Goal: Information Seeking & Learning: Learn about a topic

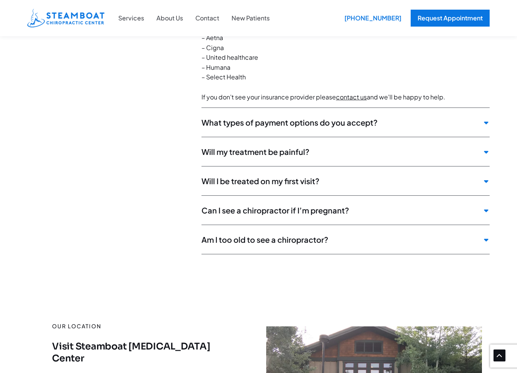
scroll to position [2032, 0]
click at [332, 176] on span "Will I be treated on my first visit?" at bounding box center [341, 181] width 278 height 10
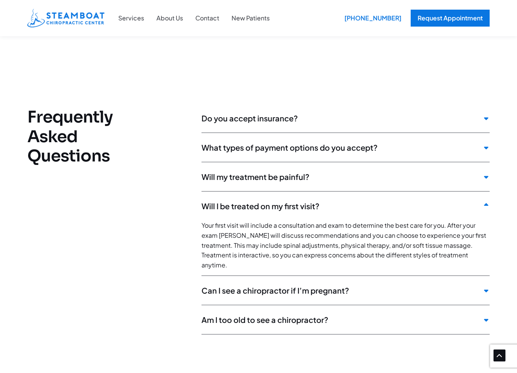
scroll to position [1792, 0]
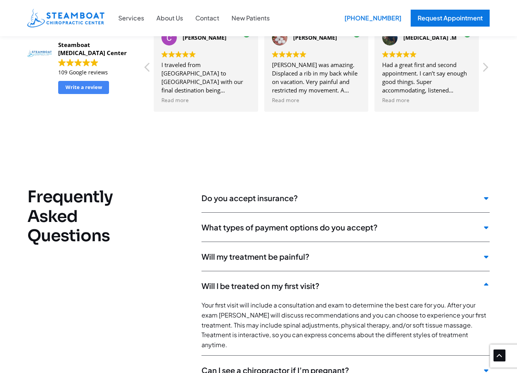
click at [343, 365] on span "Can I see a chiropractor if I’m pregnant?" at bounding box center [341, 370] width 278 height 10
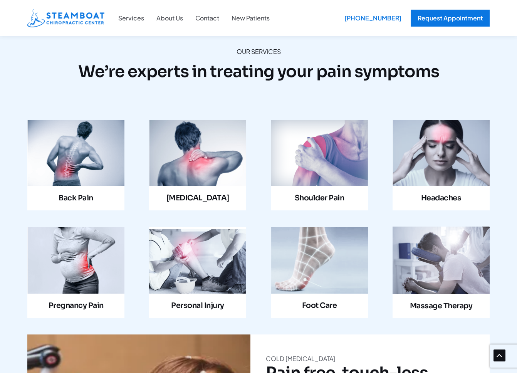
scroll to position [712, 0]
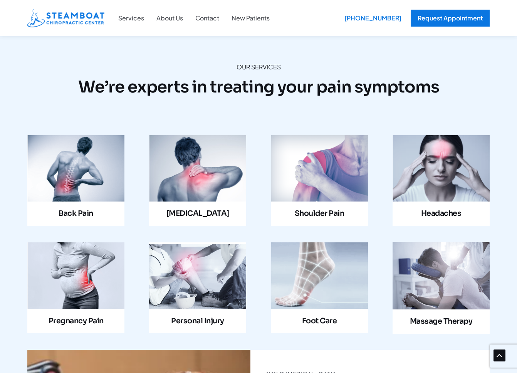
click at [200, 266] on link "Infobox Link" at bounding box center [197, 287] width 97 height 91
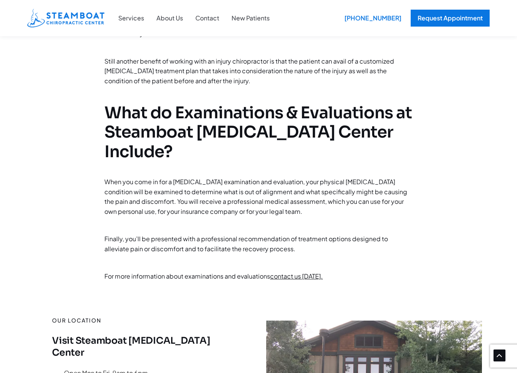
scroll to position [421, 0]
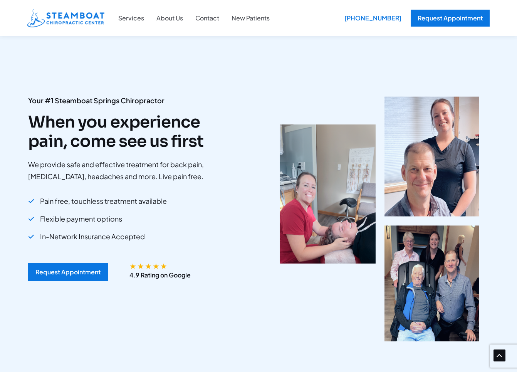
scroll to position [712, 0]
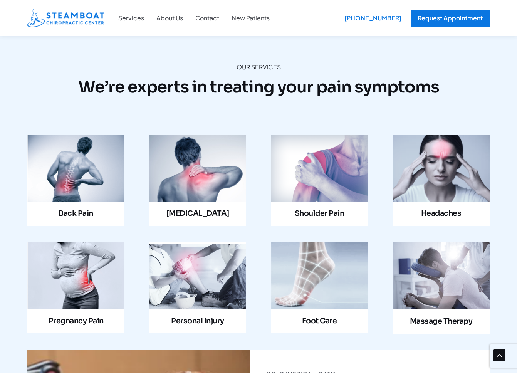
click at [448, 252] on link "Infobox Link" at bounding box center [441, 288] width 97 height 92
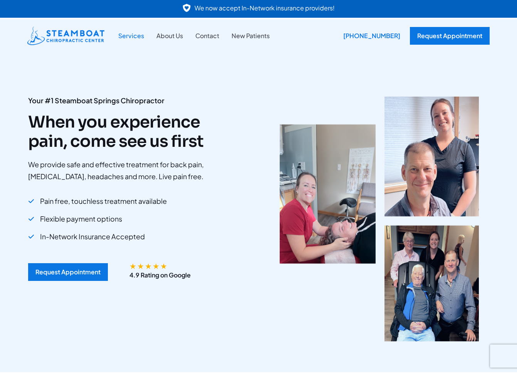
click at [130, 35] on link "Services" at bounding box center [131, 36] width 38 height 10
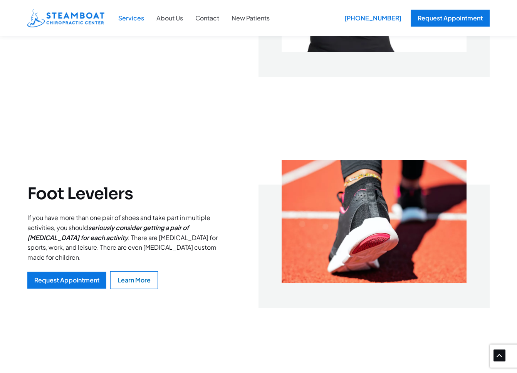
scroll to position [1462, 0]
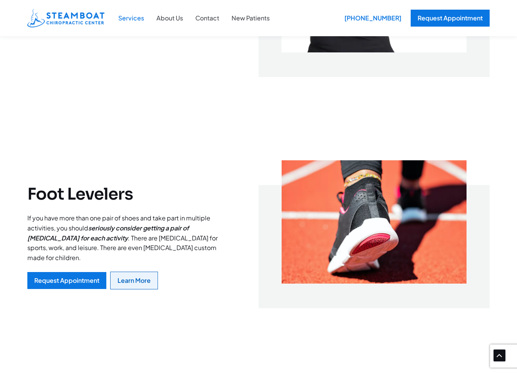
click at [136, 283] on link "Learn More" at bounding box center [134, 281] width 48 height 18
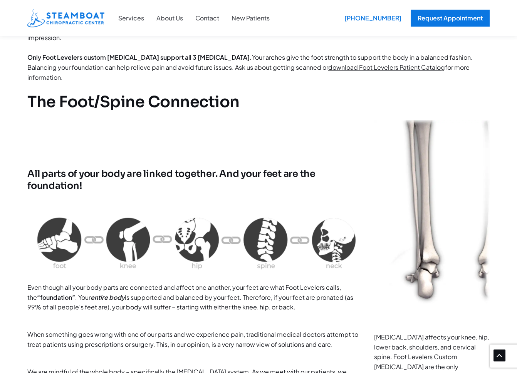
scroll to position [574, 0]
